Goal: Information Seeking & Learning: Learn about a topic

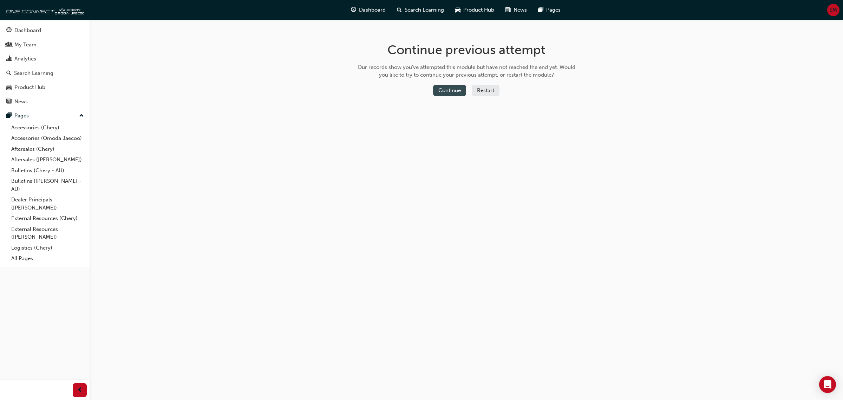
click at [454, 88] on button "Continue" at bounding box center [449, 91] width 33 height 12
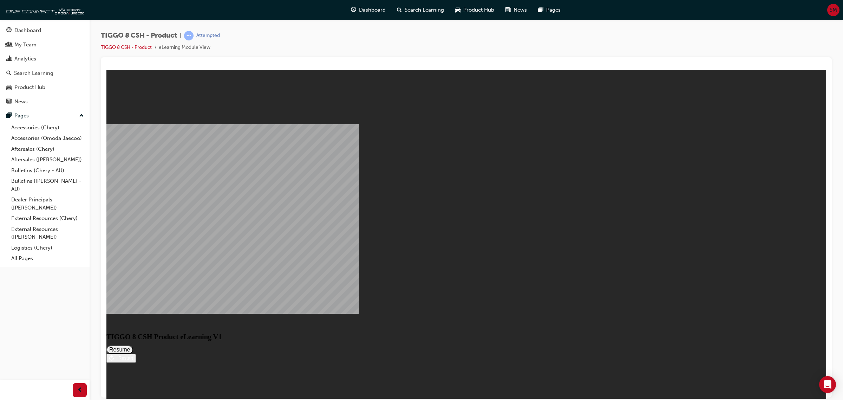
click at [133, 345] on button "Resume" at bounding box center [119, 349] width 27 height 8
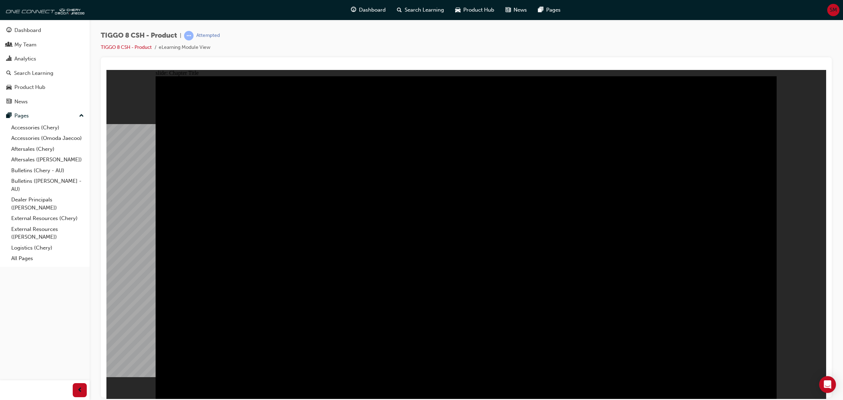
radio input "true"
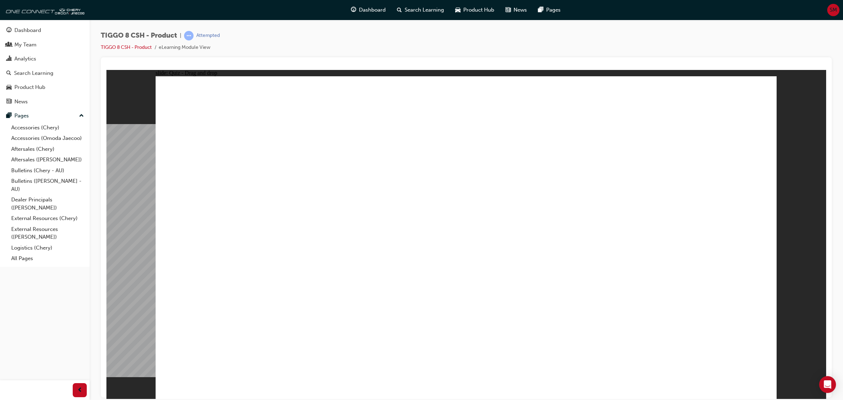
drag, startPoint x: 720, startPoint y: 107, endPoint x: 276, endPoint y: 260, distance: 469.1
drag, startPoint x: 567, startPoint y: 100, endPoint x: 382, endPoint y: 236, distance: 230.0
drag, startPoint x: 500, startPoint y: 171, endPoint x: 464, endPoint y: 242, distance: 80.0
drag, startPoint x: 418, startPoint y: 109, endPoint x: 543, endPoint y: 246, distance: 185.2
drag, startPoint x: 591, startPoint y: 184, endPoint x: 675, endPoint y: 267, distance: 117.7
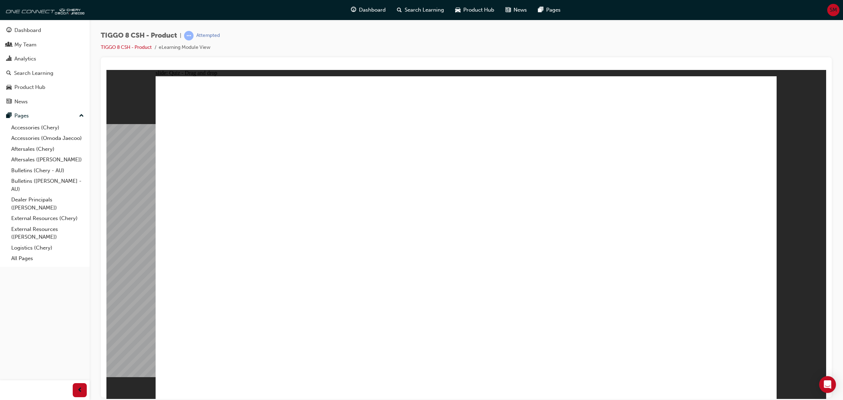
drag, startPoint x: 553, startPoint y: 216, endPoint x: 534, endPoint y: 245, distance: 35.1
checkbox input "true"
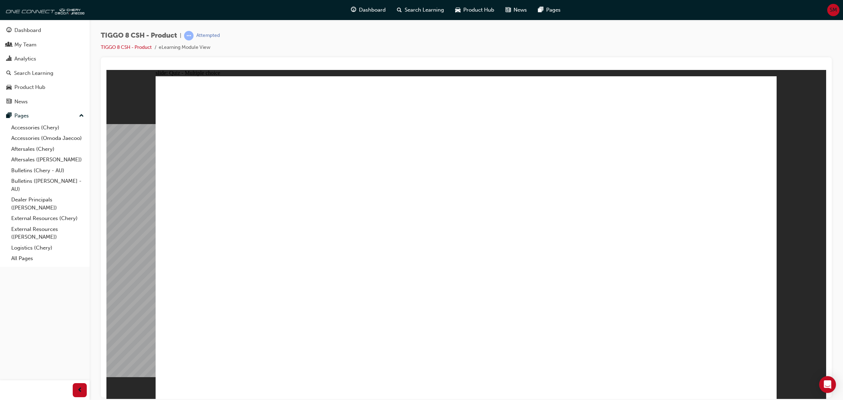
radio input "true"
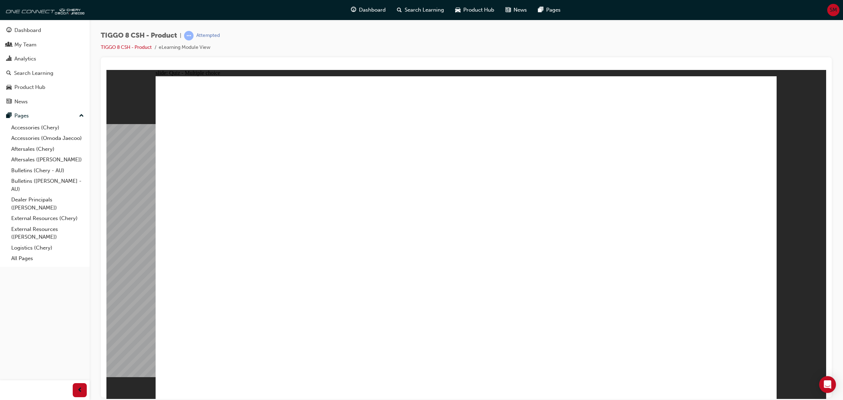
drag, startPoint x: 474, startPoint y: 300, endPoint x: 461, endPoint y: 292, distance: 15.8
drag, startPoint x: 563, startPoint y: 162, endPoint x: 562, endPoint y: 263, distance: 101.1
drag, startPoint x: 578, startPoint y: 138, endPoint x: 601, endPoint y: 300, distance: 163.5
drag, startPoint x: 589, startPoint y: 113, endPoint x: 588, endPoint y: 281, distance: 167.9
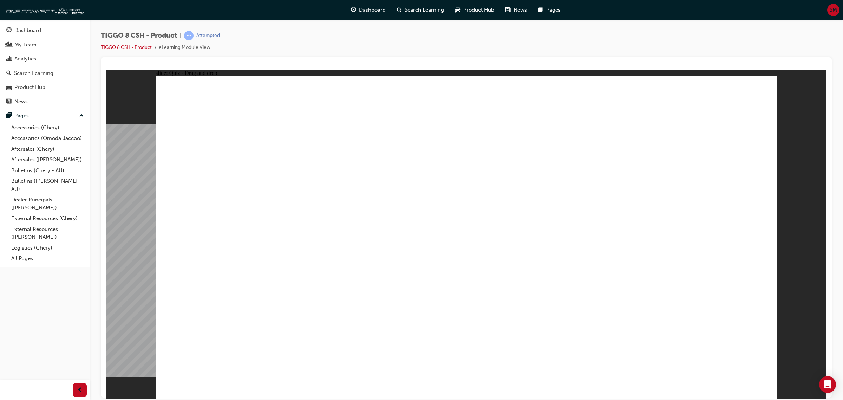
drag, startPoint x: 493, startPoint y: 143, endPoint x: 583, endPoint y: 295, distance: 176.7
drag, startPoint x: 506, startPoint y: 114, endPoint x: 530, endPoint y: 307, distance: 194.6
drag, startPoint x: 682, startPoint y: 135, endPoint x: 620, endPoint y: 295, distance: 172.1
drag, startPoint x: 667, startPoint y: 151, endPoint x: 531, endPoint y: 319, distance: 215.7
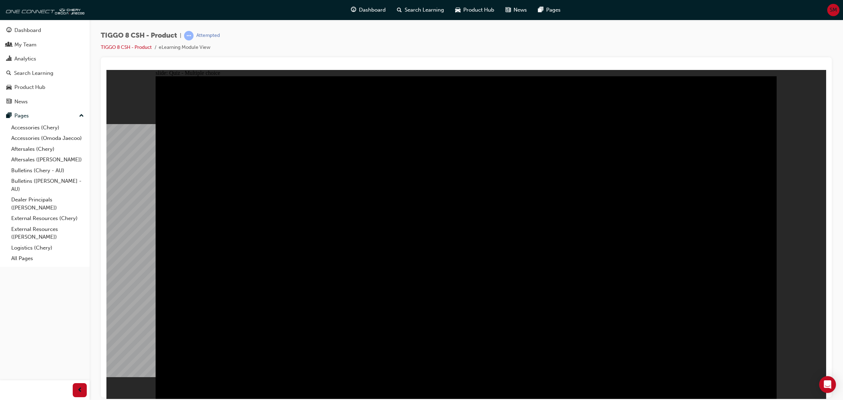
radio input "true"
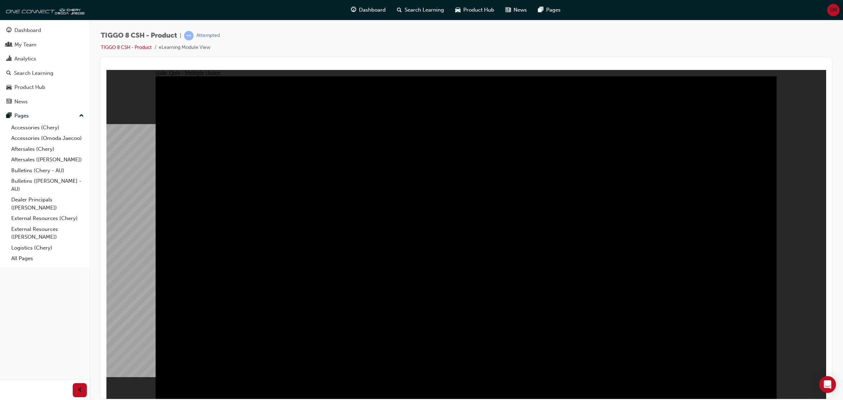
radio input "true"
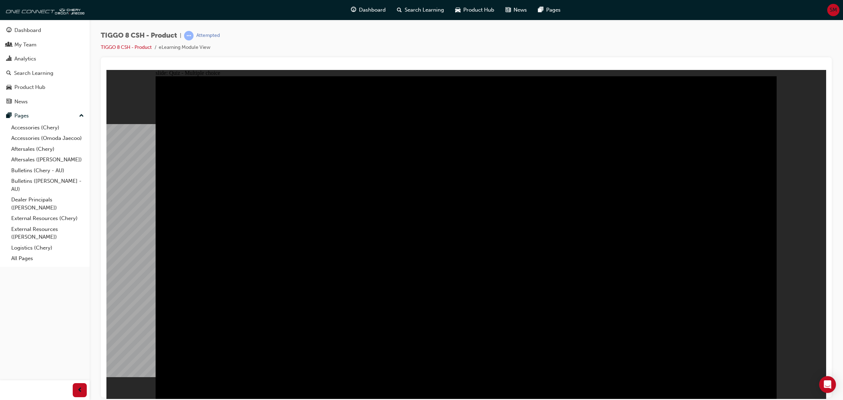
checkbox input "true"
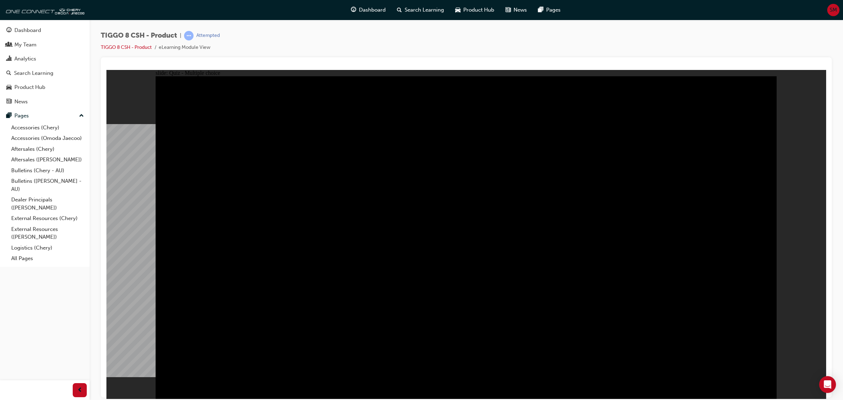
checkbox input "true"
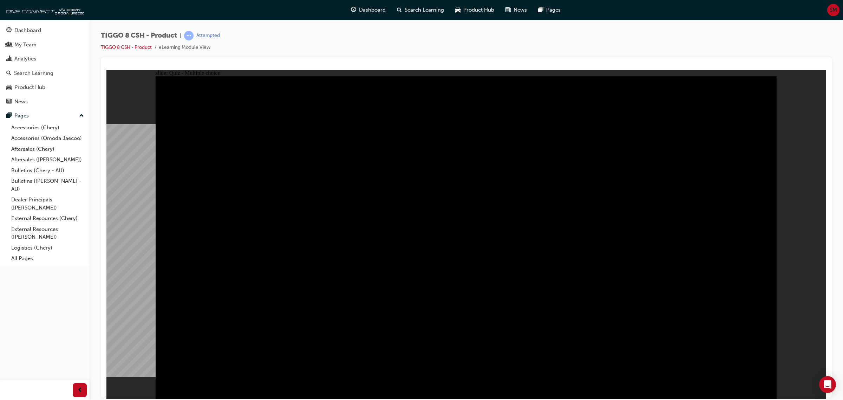
checkbox input "true"
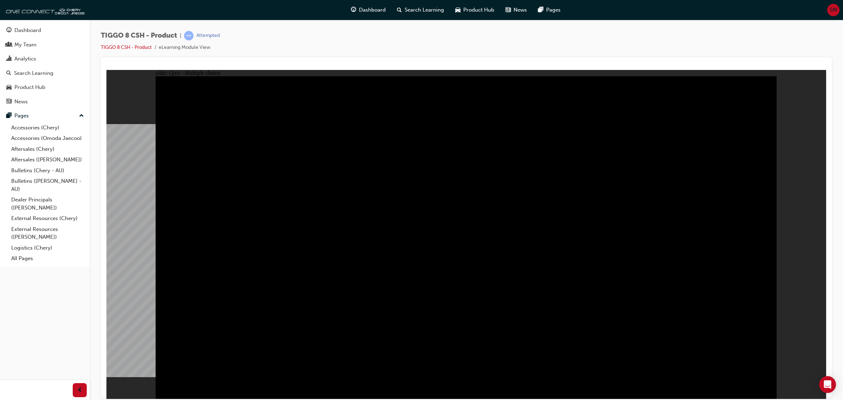
checkbox input "true"
